Goal: Information Seeking & Learning: Learn about a topic

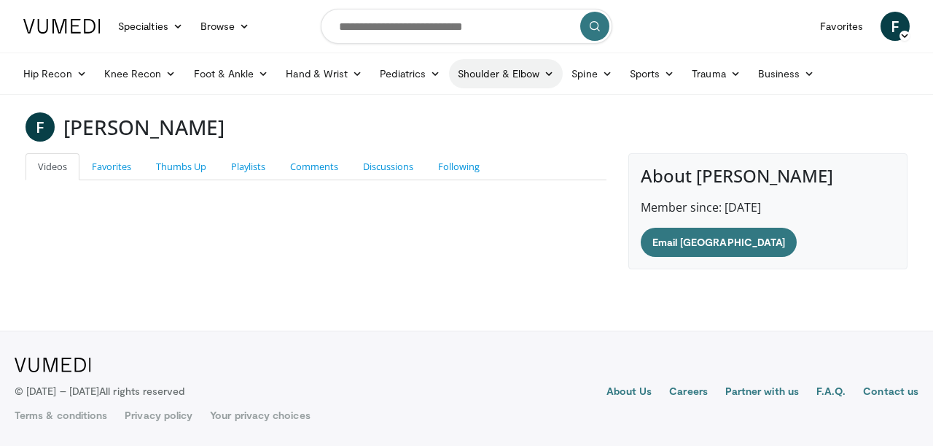
click at [537, 71] on link "Shoulder & Elbow" at bounding box center [506, 73] width 114 height 29
click at [459, 130] on link "Shoulder" at bounding box center [476, 131] width 174 height 23
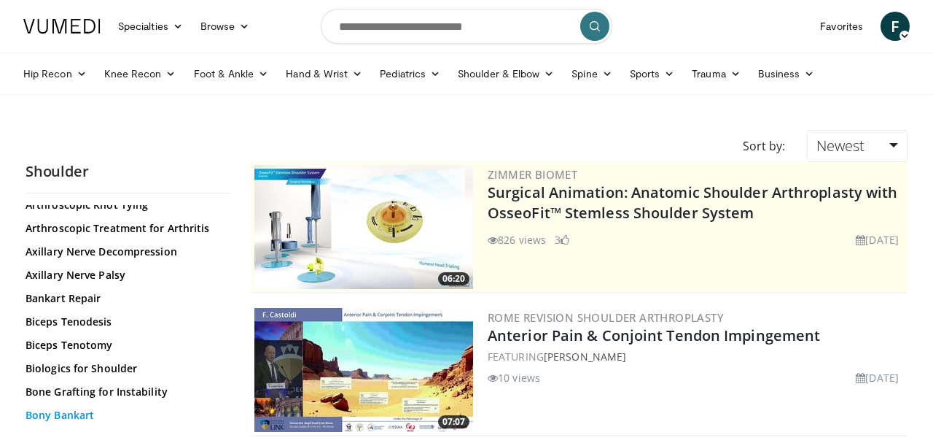
scroll to position [2727, 0]
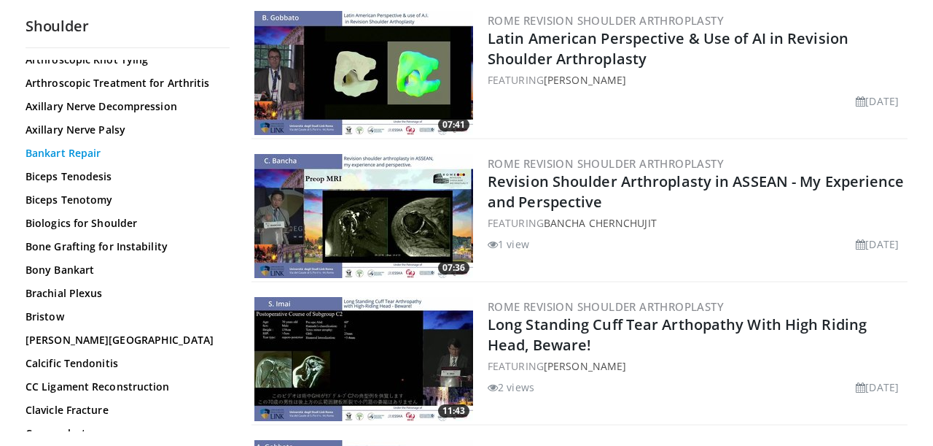
click at [64, 152] on link "Bankart Repair" at bounding box center [124, 153] width 197 height 15
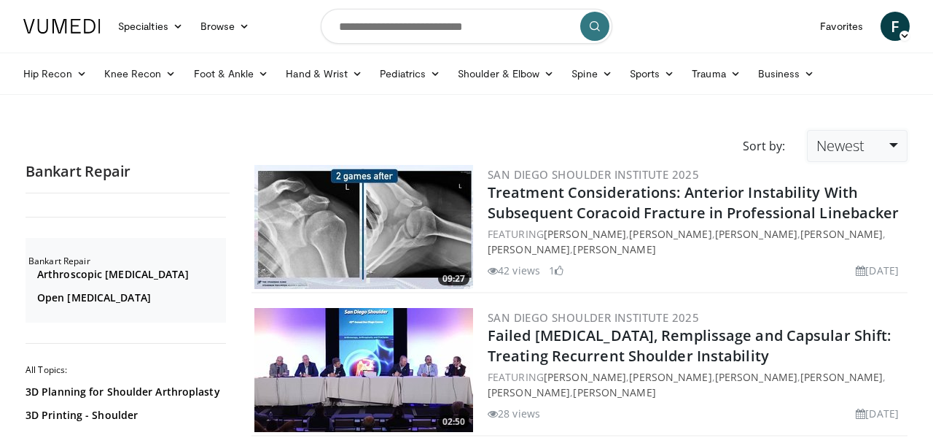
click at [904, 137] on link "Newest" at bounding box center [857, 146] width 101 height 32
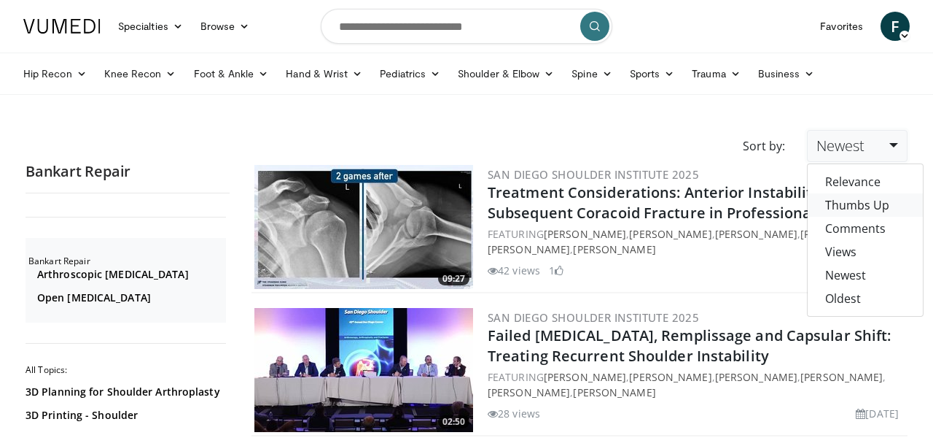
click at [859, 203] on link "Thumbs Up" at bounding box center [865, 204] width 115 height 23
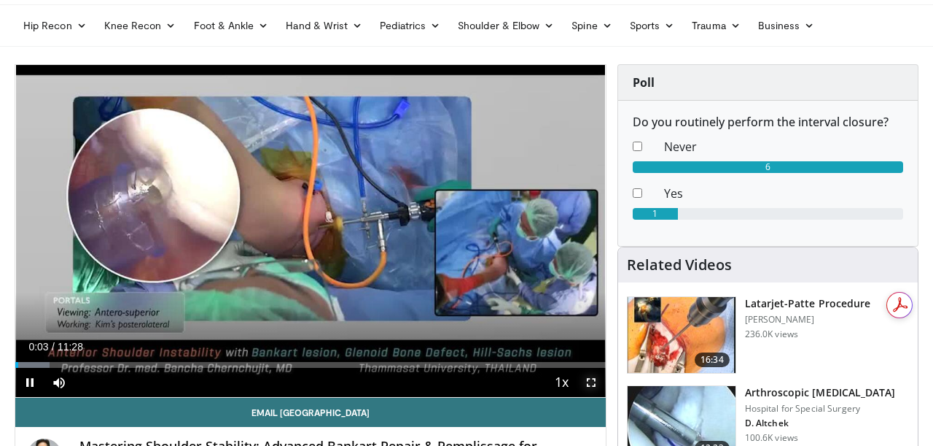
click at [591, 380] on span "Video Player" at bounding box center [591, 382] width 29 height 29
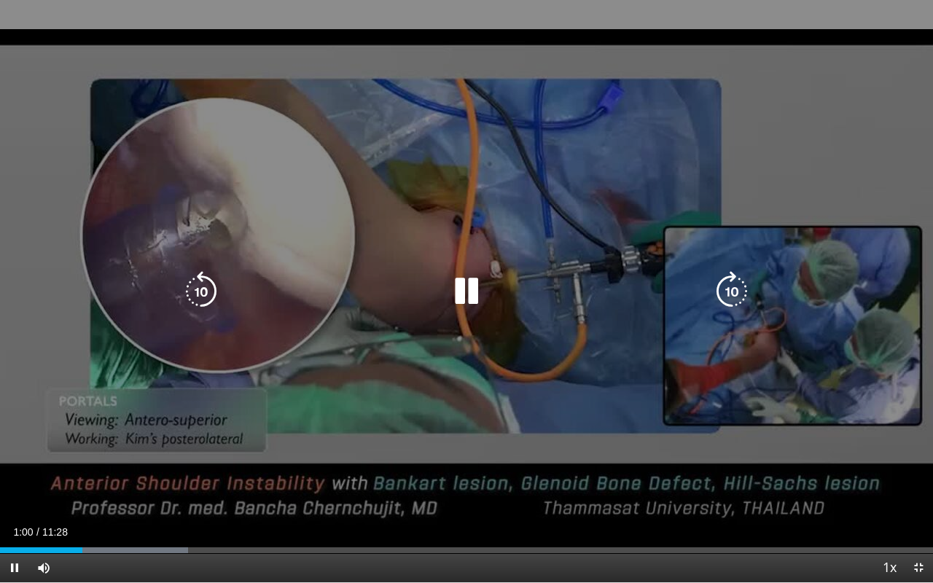
click at [390, 344] on div "20 seconds Tap to unmute" at bounding box center [466, 291] width 933 height 583
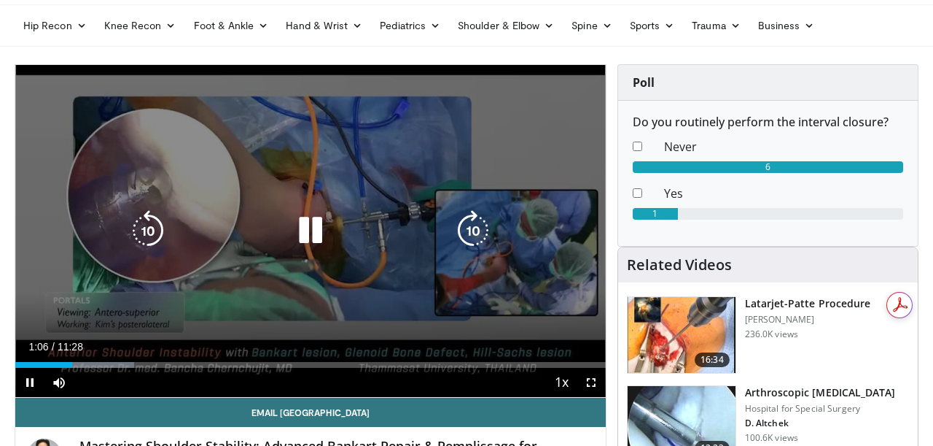
click at [308, 229] on icon "Video Player" at bounding box center [310, 230] width 41 height 41
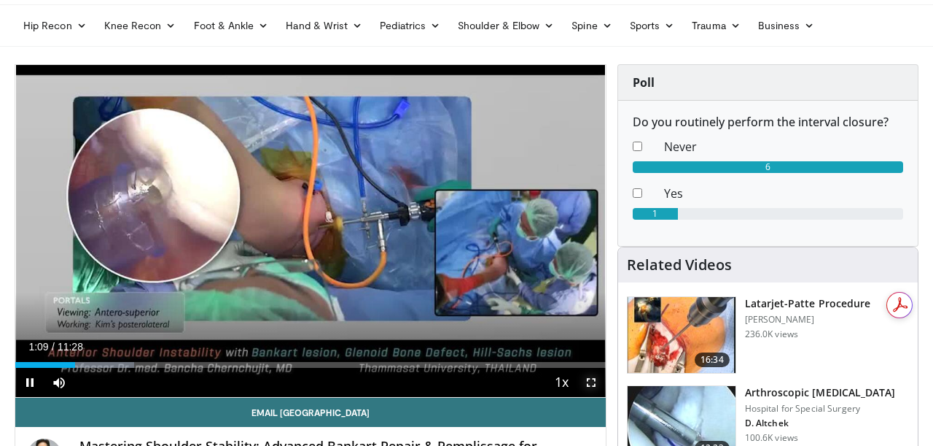
click at [592, 389] on span "Video Player" at bounding box center [591, 382] width 29 height 29
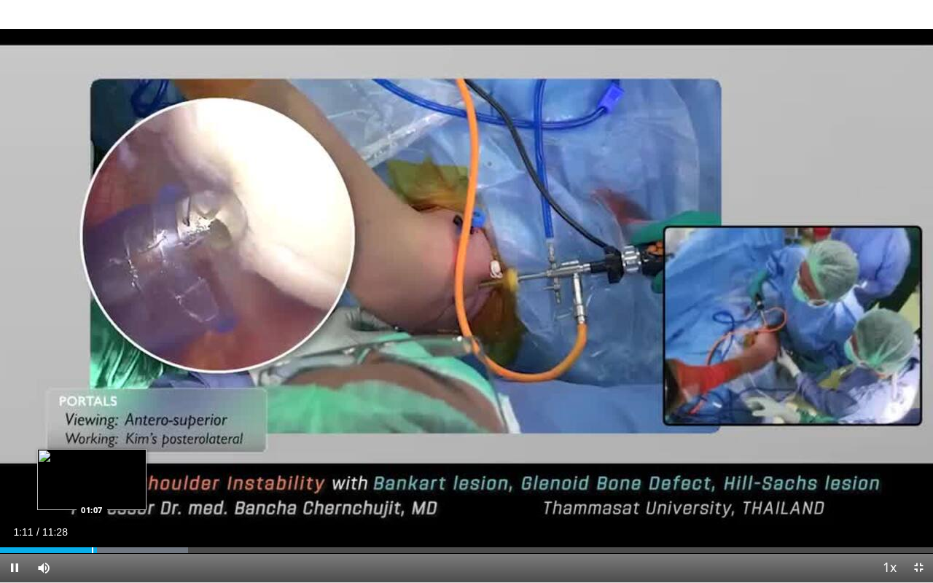
click at [92, 445] on div "Loaded : 20.17% 01:11 01:07" at bounding box center [466, 547] width 933 height 14
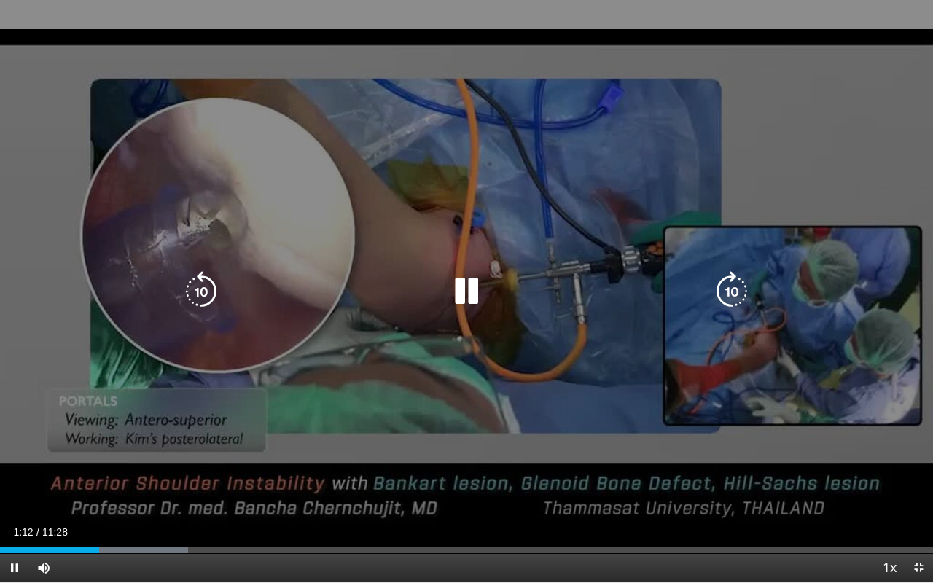
click at [459, 301] on icon "Video Player" at bounding box center [466, 291] width 41 height 41
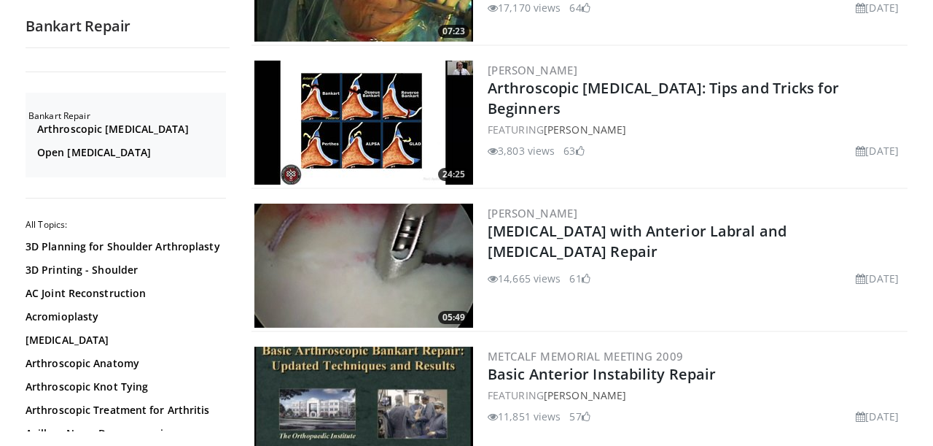
scroll to position [1106, 0]
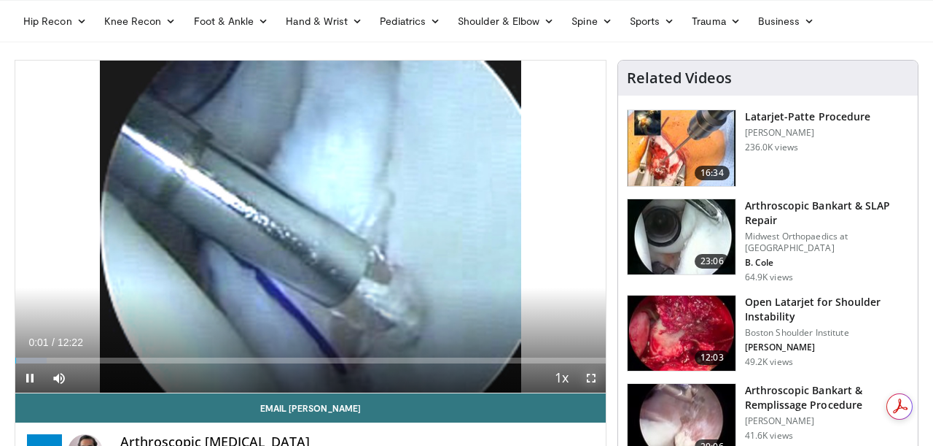
click at [591, 380] on span "Video Player" at bounding box center [591, 377] width 29 height 29
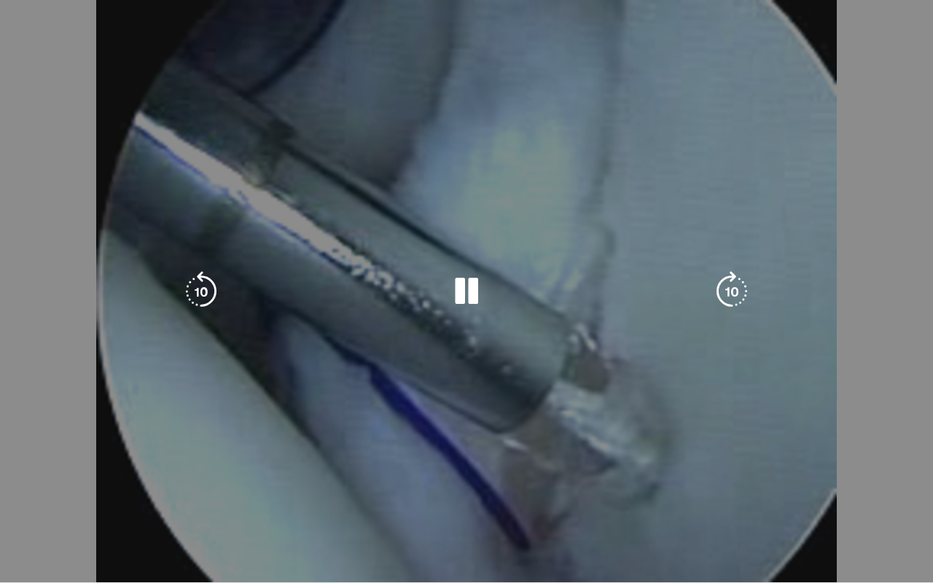
drag, startPoint x: 99, startPoint y: 567, endPoint x: 133, endPoint y: 576, distance: 35.4
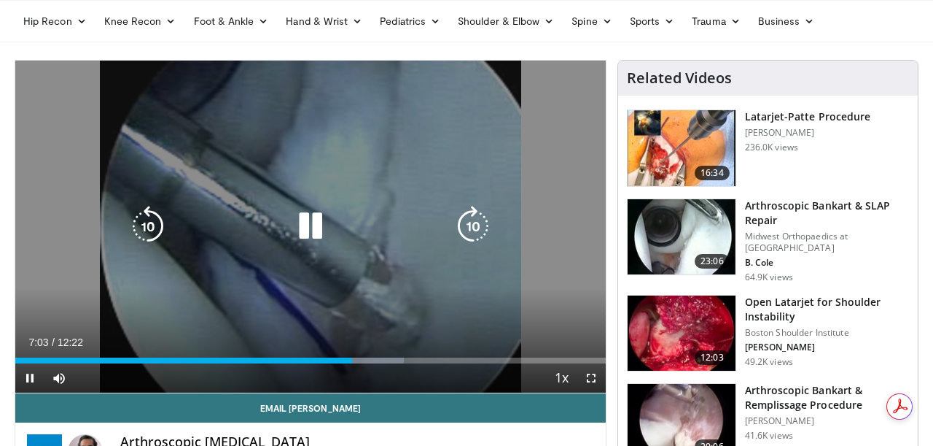
click at [312, 230] on icon "Video Player" at bounding box center [310, 226] width 41 height 41
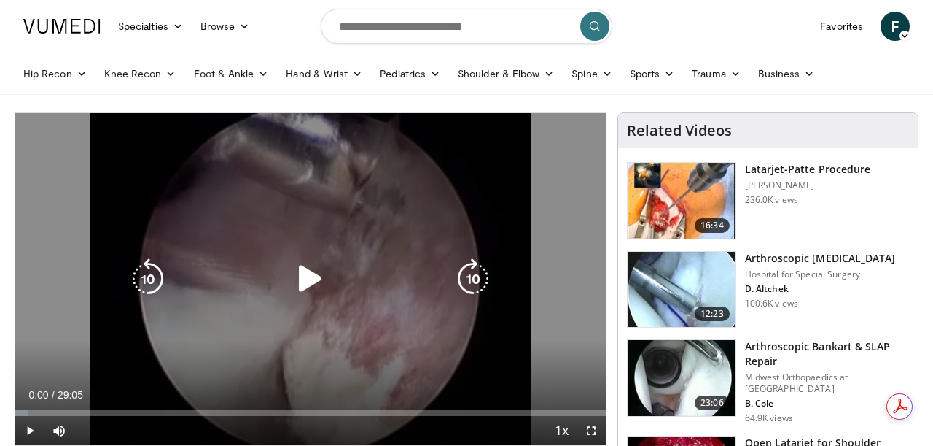
click at [298, 283] on icon "Video Player" at bounding box center [310, 278] width 41 height 41
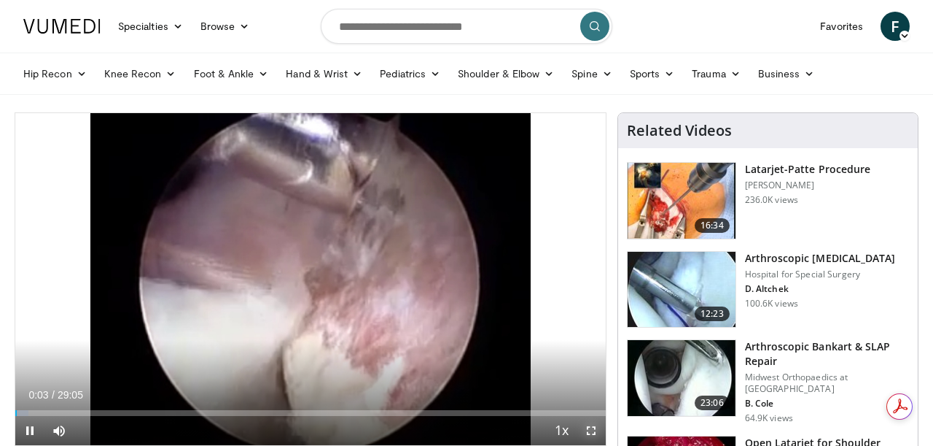
click at [586, 429] on span "Video Player" at bounding box center [591, 430] width 29 height 29
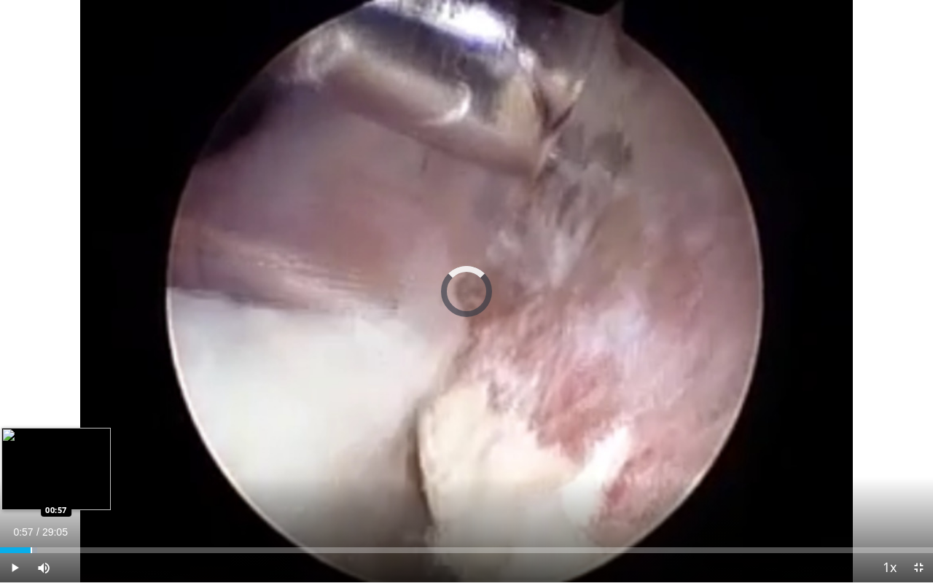
click at [31, 445] on div "Loaded : 4.00% 00:17 00:57" at bounding box center [466, 547] width 933 height 14
click at [14, 445] on div "Progress Bar" at bounding box center [12, 551] width 1 height 6
click at [34, 445] on div "Progress Bar" at bounding box center [34, 551] width 1 height 6
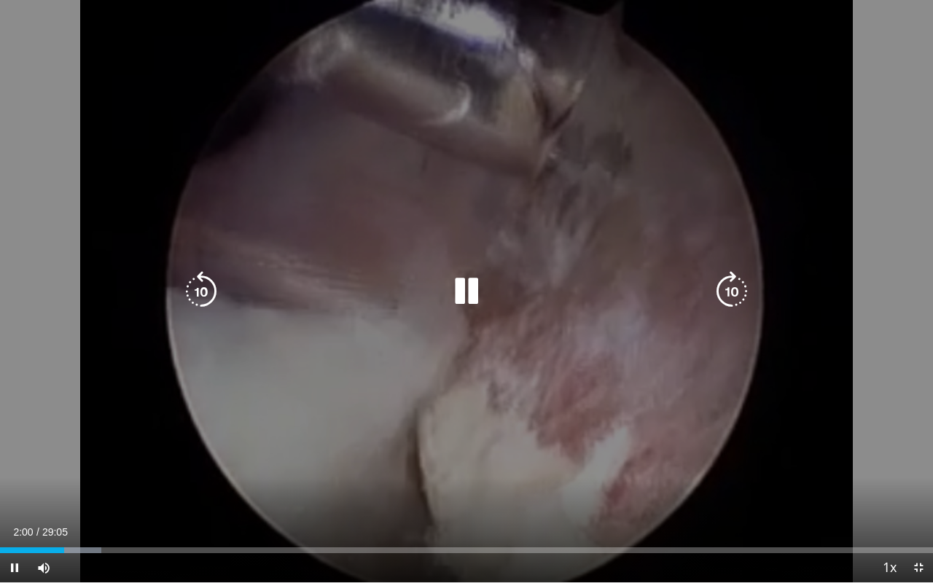
click at [464, 290] on icon "Video Player" at bounding box center [466, 291] width 41 height 41
